Goal: Task Accomplishment & Management: Manage account settings

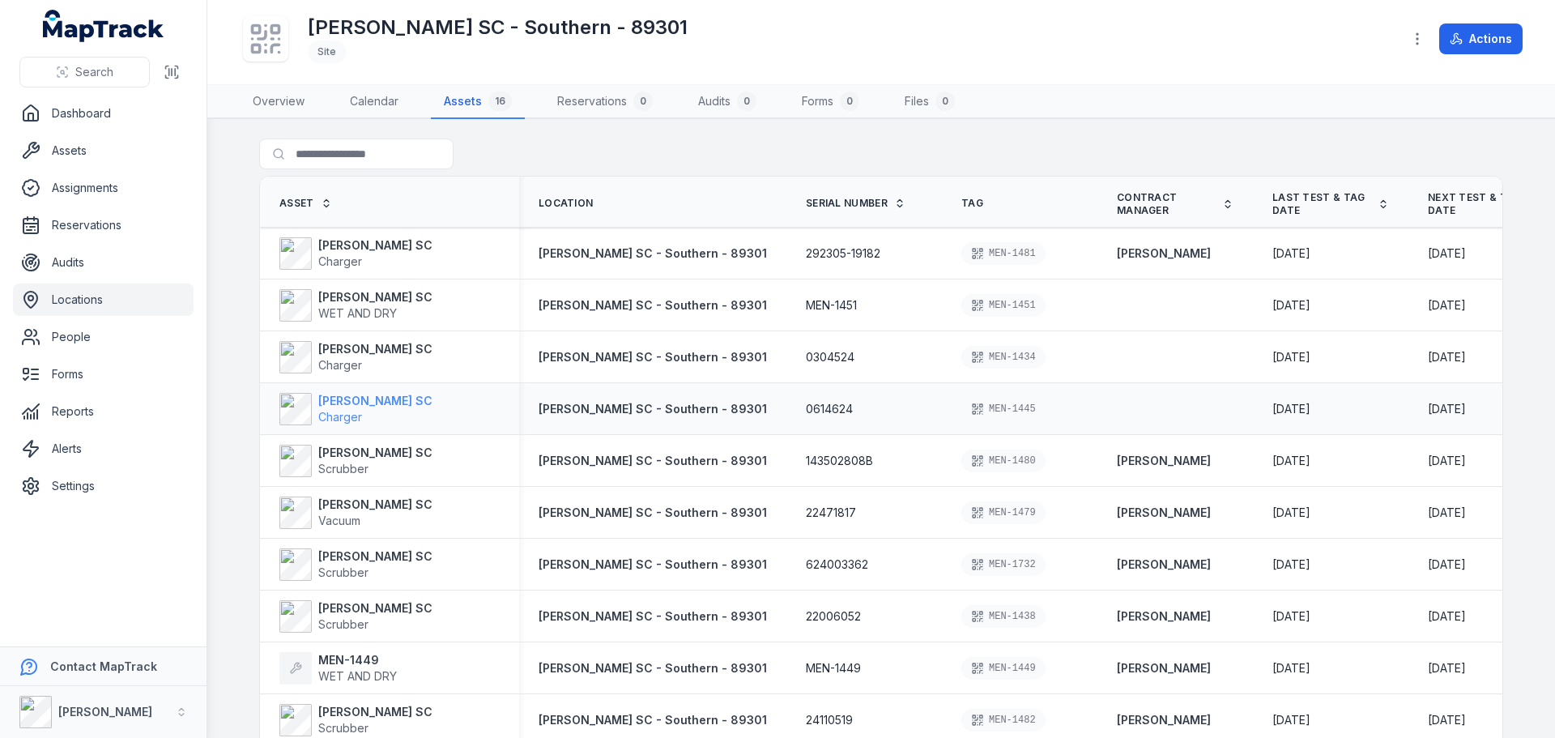
click at [341, 398] on strong "[PERSON_NAME] SC" at bounding box center [375, 401] width 114 height 16
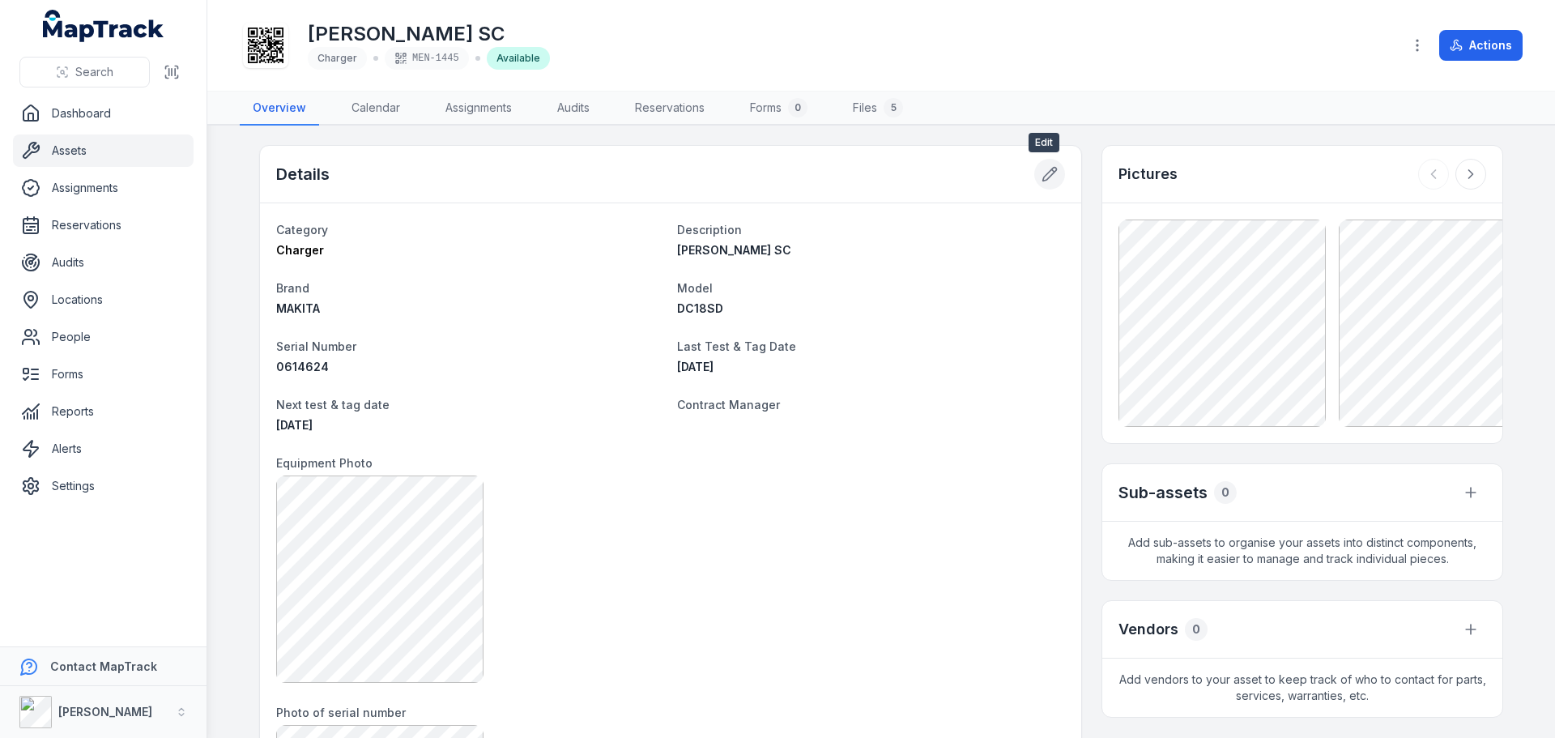
click at [1041, 179] on icon at bounding box center [1049, 174] width 16 height 16
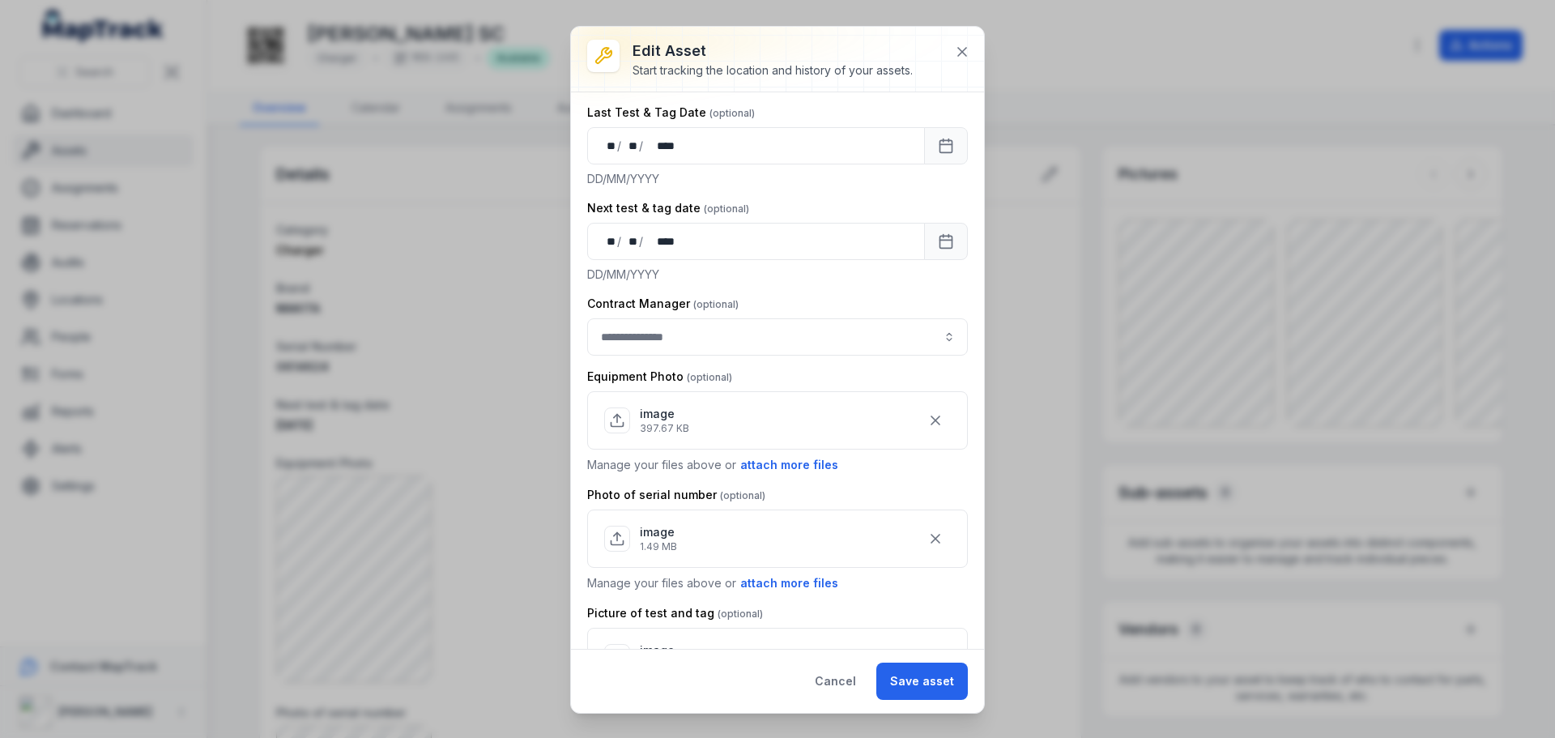
scroll to position [486, 0]
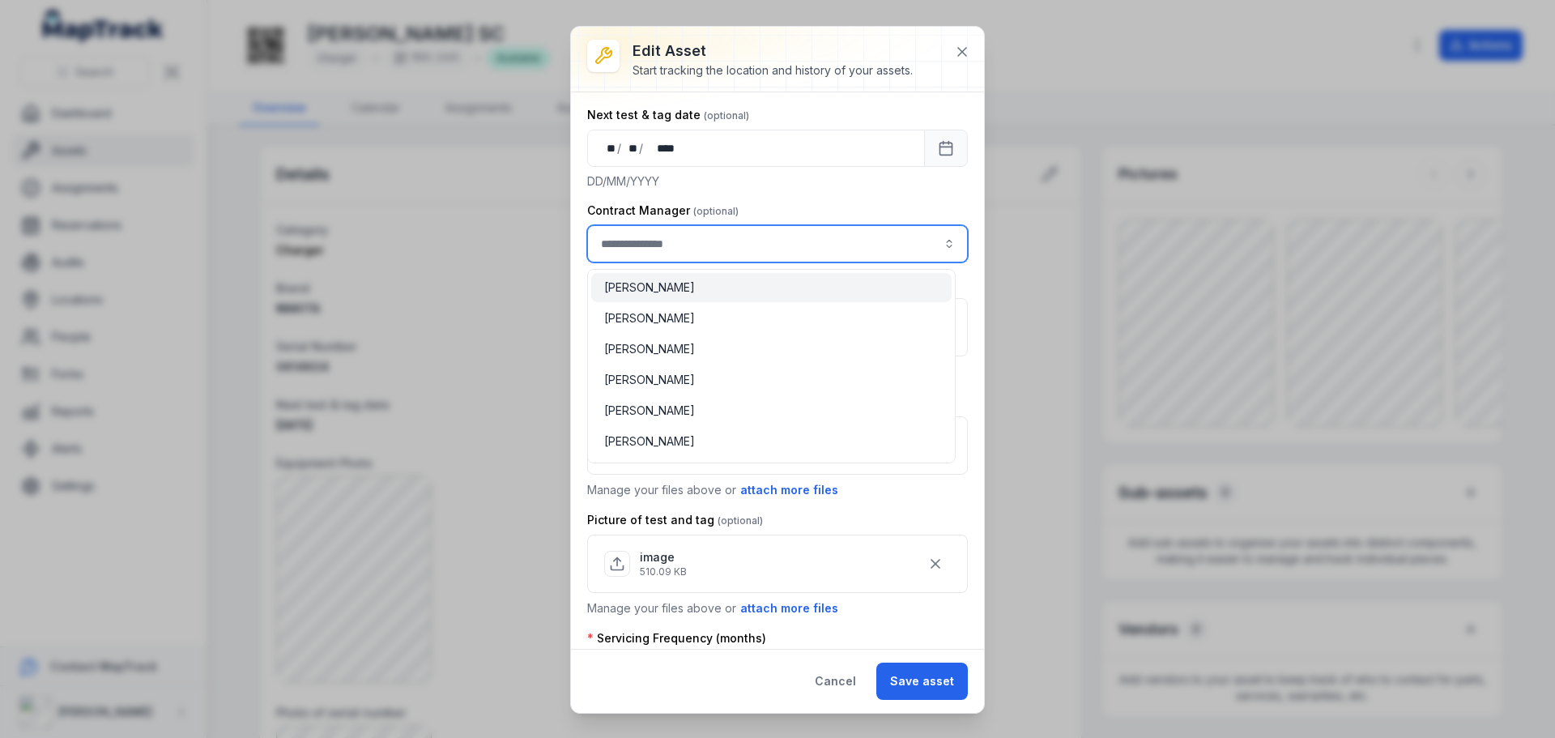
click at [810, 252] on input "asset-edit:cf[3efdffd9-f055-49d9-9a65-0e9f08d77abc]-label" at bounding box center [777, 243] width 381 height 37
click at [806, 290] on div "[PERSON_NAME]" at bounding box center [771, 287] width 334 height 16
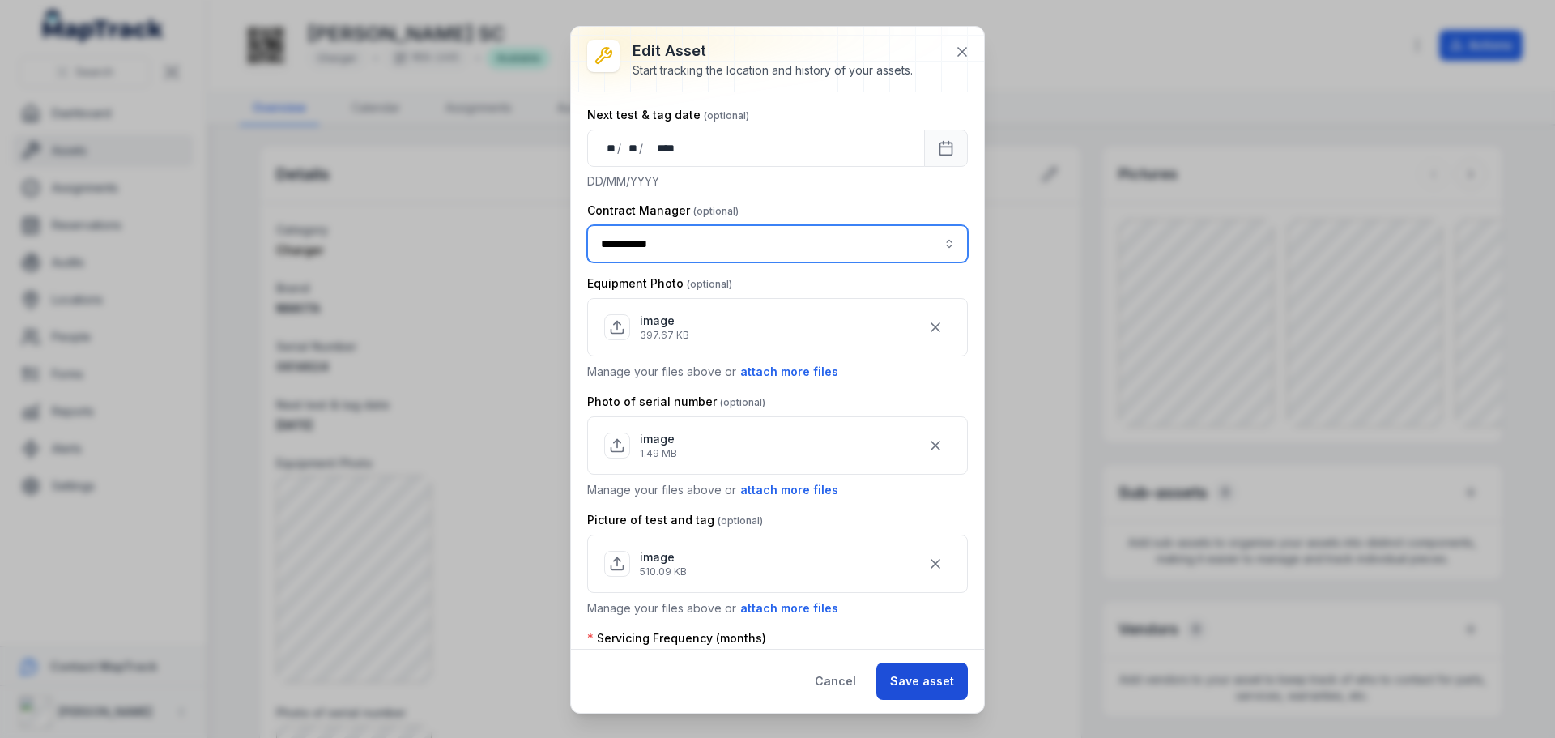
type input "**********"
click at [926, 676] on button "Save asset" at bounding box center [922, 680] width 92 height 37
